Goal: Task Accomplishment & Management: Use online tool/utility

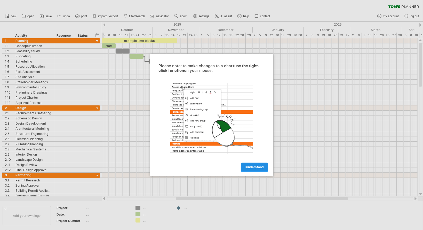
click at [263, 167] on span "I understand" at bounding box center [254, 167] width 19 height 4
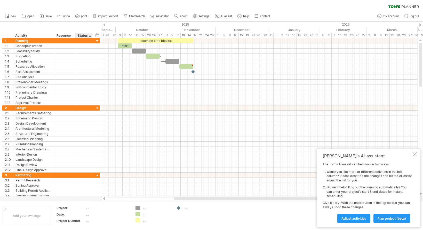
click at [89, 35] on div at bounding box center [90, 35] width 2 height 5
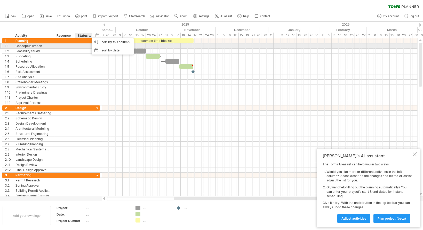
click at [87, 45] on div at bounding box center [83, 45] width 11 height 5
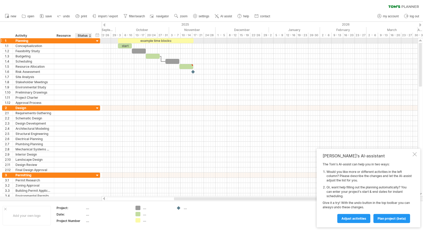
click at [96, 40] on div at bounding box center [97, 41] width 5 height 5
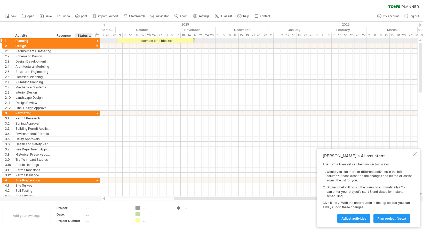
click at [96, 40] on div at bounding box center [97, 41] width 5 height 5
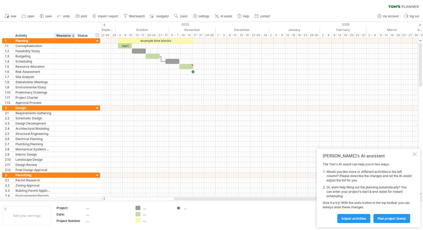
click at [63, 36] on div "Resource" at bounding box center [64, 35] width 16 height 5
click at [32, 33] on div "Activity" at bounding box center [33, 35] width 36 height 5
click at [113, 35] on div "29 - 3" at bounding box center [117, 34] width 12 height 5
click at [119, 35] on div "29 - 3" at bounding box center [117, 34] width 12 height 5
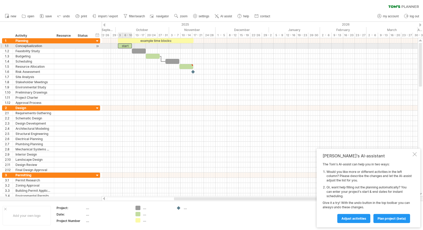
click at [126, 46] on div "start" at bounding box center [125, 45] width 14 height 5
click at [97, 46] on div at bounding box center [97, 45] width 5 height 5
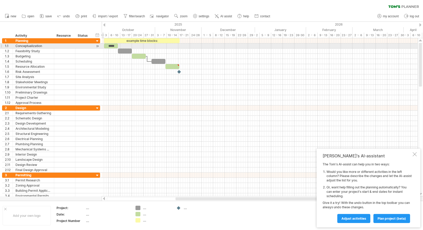
click at [97, 46] on div at bounding box center [97, 45] width 5 height 5
click at [33, 46] on div "Conceptualization" at bounding box center [33, 45] width 36 height 5
click at [0, 0] on input "**********" at bounding box center [0, 0] width 0 height 0
click at [52, 46] on div "**********" at bounding box center [33, 45] width 41 height 5
